Goal: Task Accomplishment & Management: Manage account settings

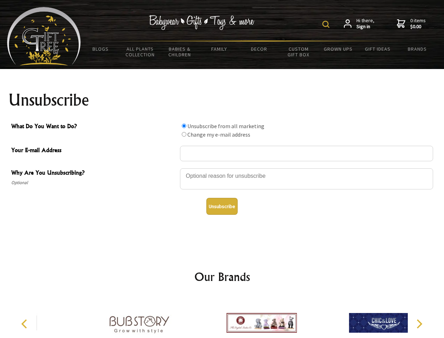
click at [327, 24] on img at bounding box center [326, 24] width 7 height 7
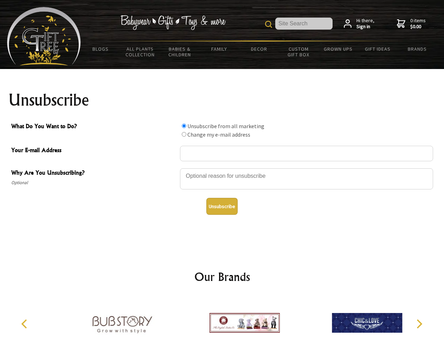
click at [222, 168] on div at bounding box center [306, 180] width 253 height 25
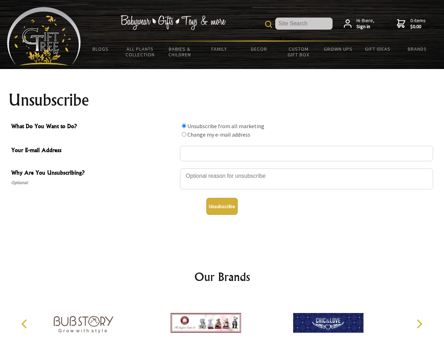
click at [184, 126] on input "What Do You Want to Do?" at bounding box center [184, 126] width 5 height 5
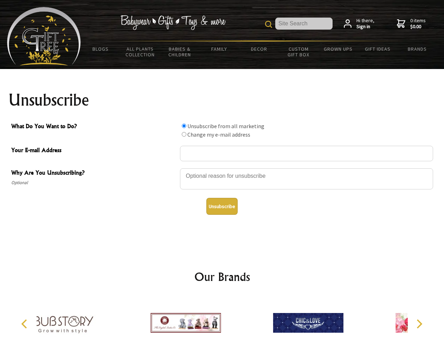
click at [184, 134] on input "What Do You Want to Do?" at bounding box center [184, 134] width 5 height 5
radio input "true"
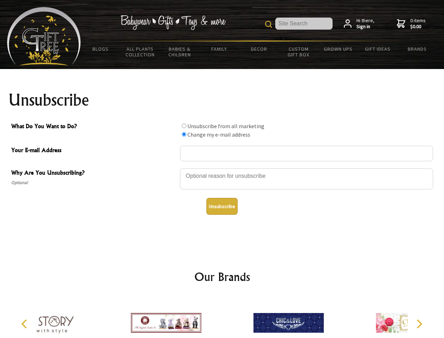
click at [222, 206] on button "Unsubscribe" at bounding box center [222, 206] width 31 height 17
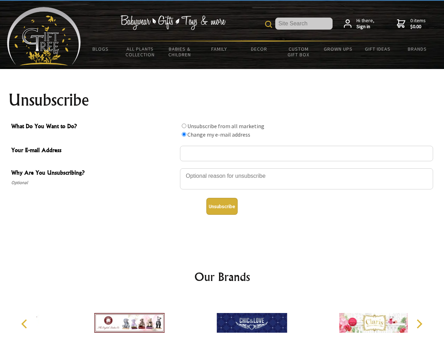
click at [222, 317] on img at bounding box center [252, 322] width 70 height 53
click at [25, 324] on icon "Previous" at bounding box center [24, 323] width 9 height 9
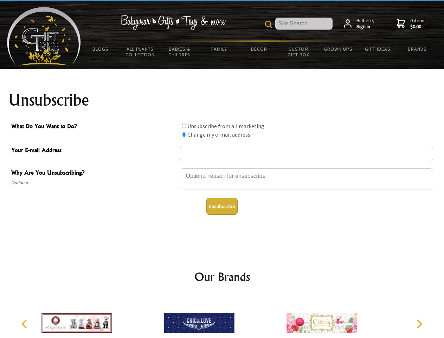
click at [419, 324] on icon "Next" at bounding box center [419, 323] width 9 height 9
